Goal: Navigation & Orientation: Find specific page/section

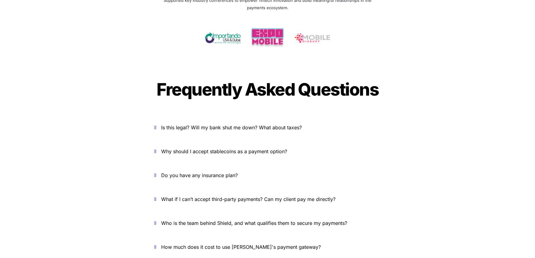
scroll to position [2178, 0]
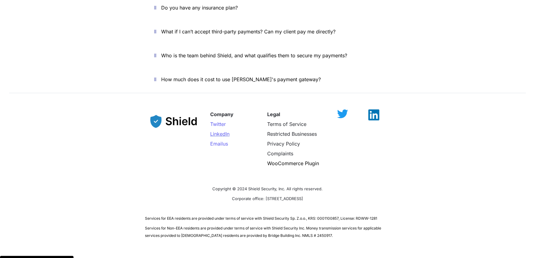
click at [218, 131] on span "LinkedIn" at bounding box center [219, 134] width 19 height 6
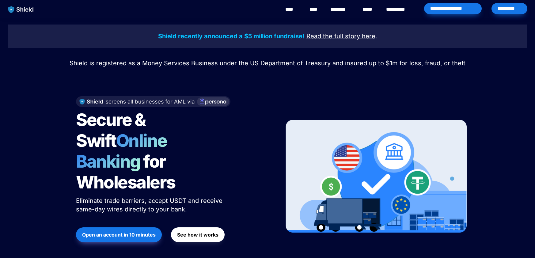
click at [335, 13] on link "********" at bounding box center [341, 9] width 22 height 7
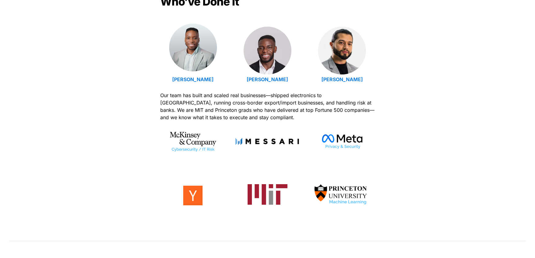
scroll to position [194, 0]
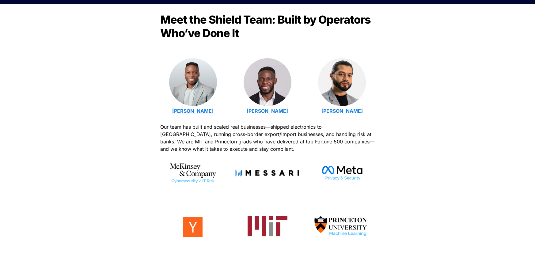
click at [190, 111] on strong "[PERSON_NAME]" at bounding box center [192, 111] width 41 height 6
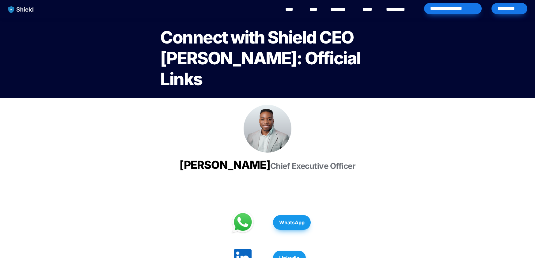
click at [267, 135] on img at bounding box center [267, 129] width 48 height 48
